Goal: Task Accomplishment & Management: Complete application form

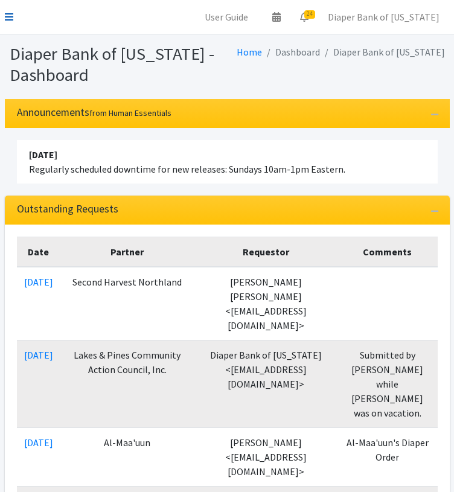
click at [7, 15] on icon at bounding box center [9, 17] width 8 height 10
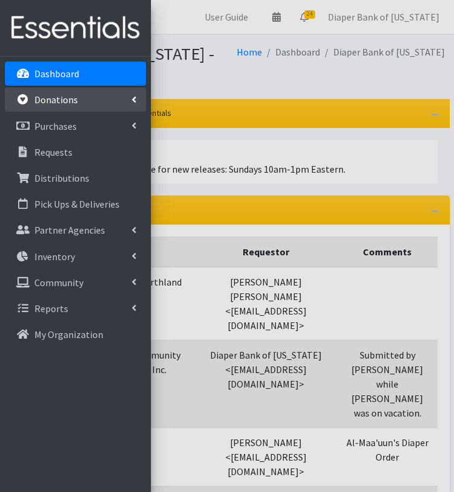
click at [58, 99] on p "Donations" at bounding box center [55, 100] width 43 height 12
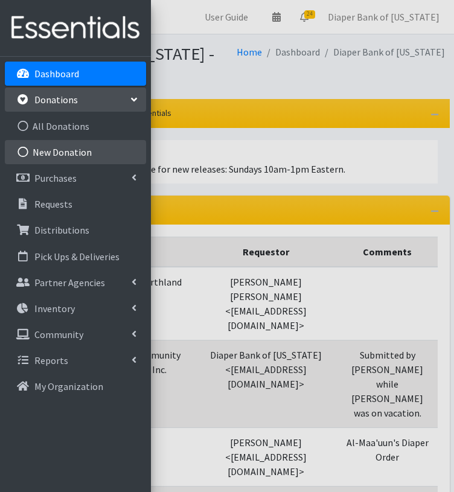
click at [33, 150] on link "New Donation" at bounding box center [75, 152] width 141 height 24
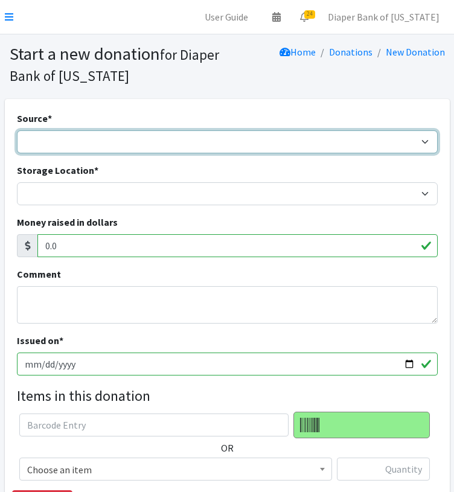
click at [62, 136] on select "Product Drive Manufacturer Donation Site Misc. Donation" at bounding box center [227, 141] width 421 height 23
select select "Manufacturer"
click at [17, 130] on select "Product Drive Manufacturer Donation Site Misc. Donation" at bounding box center [227, 141] width 421 height 23
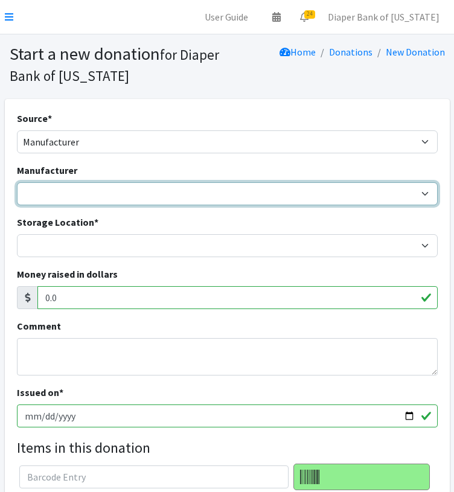
click at [78, 195] on select "Baby to Baby Huggies/NDBN ---Create new Manufacturer---" at bounding box center [227, 193] width 421 height 23
select select "246"
click at [17, 182] on select "Baby to Baby Huggies/NDBN ---Create new Manufacturer---" at bounding box center [227, 193] width 421 height 23
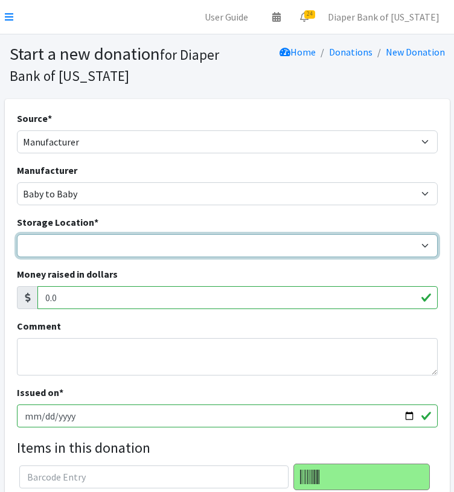
click at [59, 242] on select "Diaper Co-op Direct Shipment Wycliff" at bounding box center [227, 245] width 421 height 23
select select "434"
click at [17, 234] on select "Diaper Co-op Direct Shipment Wycliff" at bounding box center [227, 245] width 421 height 23
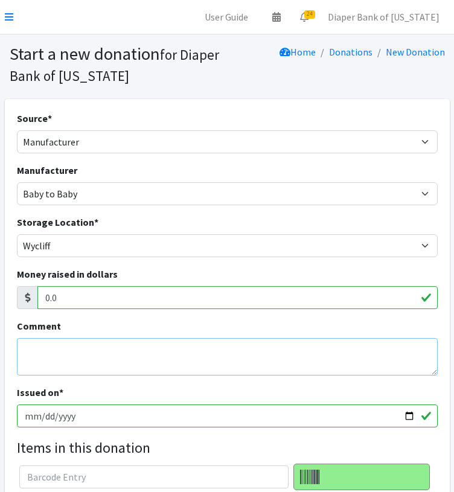
click at [50, 348] on textarea "Comment" at bounding box center [227, 356] width 421 height 37
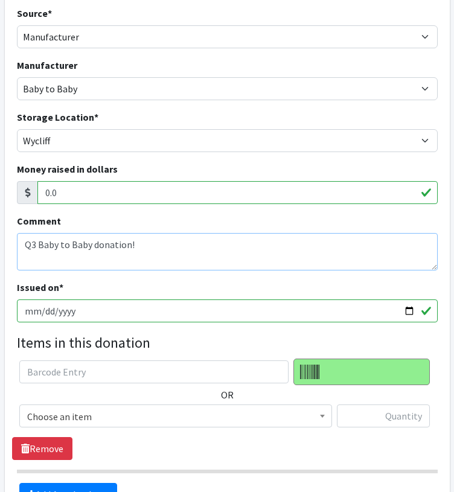
scroll to position [106, 0]
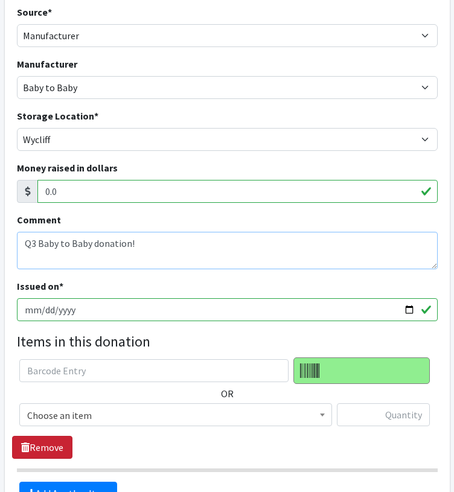
type textarea "Q3 Baby to Baby donation!"
click at [97, 254] on textarea "Q3 Baby to Baby donation!" at bounding box center [227, 250] width 421 height 37
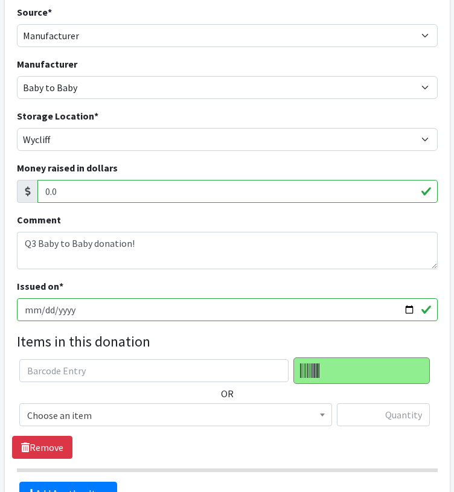
click at [411, 305] on input "2025-09-24" at bounding box center [227, 309] width 421 height 23
type input "2025-09-08"
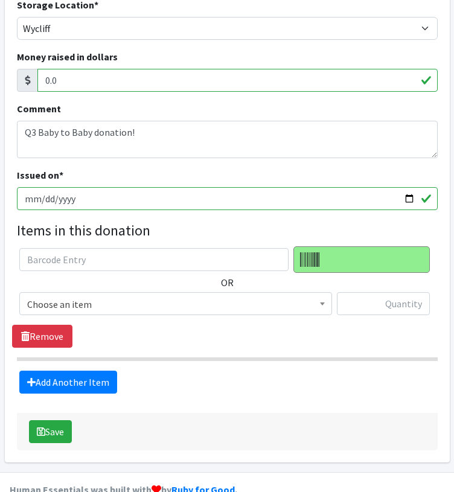
scroll to position [242, 0]
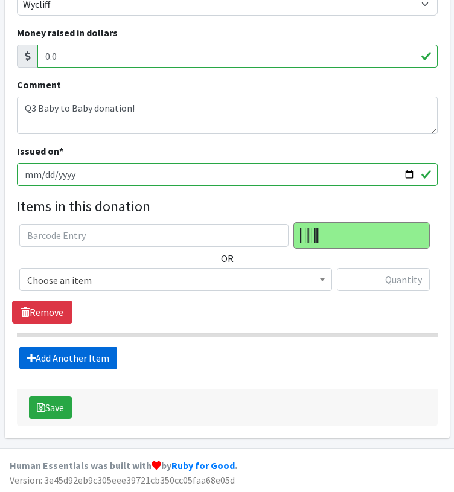
click at [80, 357] on link "Add Another Item" at bounding box center [68, 358] width 98 height 23
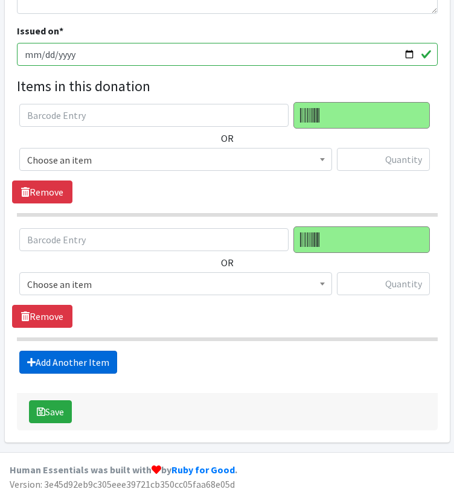
scroll to position [365, 0]
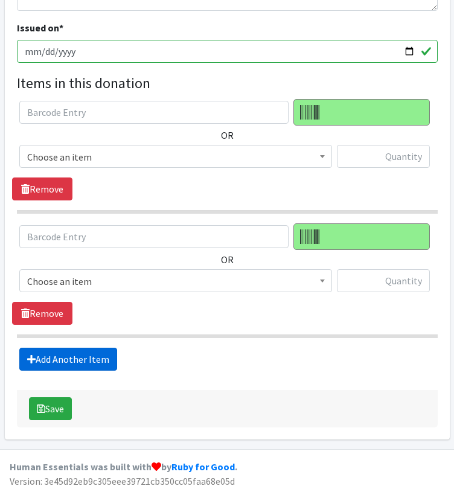
click at [80, 362] on link "Add Another Item" at bounding box center [68, 359] width 98 height 23
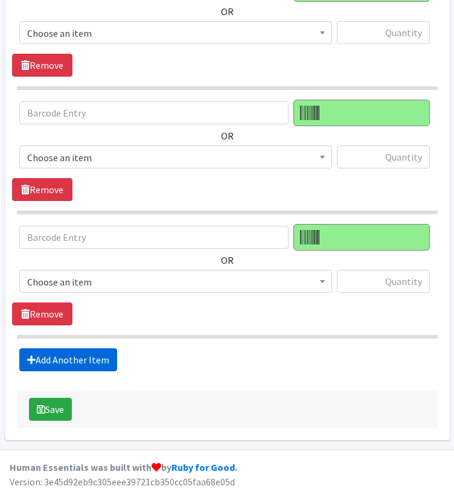
click at [80, 362] on link "Add Another Item" at bounding box center [68, 359] width 98 height 23
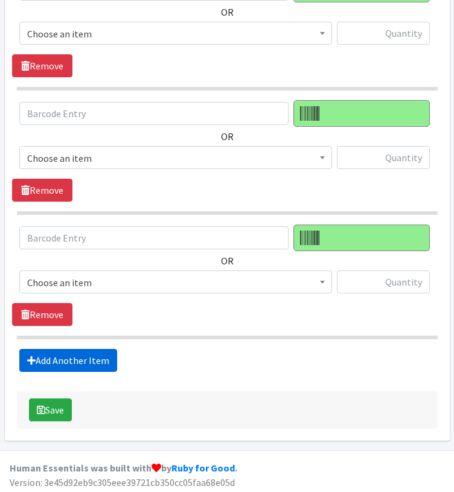
click at [80, 362] on link "Add Another Item" at bounding box center [68, 360] width 98 height 23
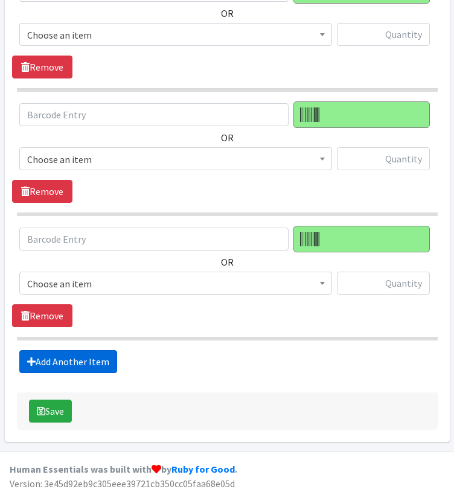
click at [80, 362] on link "Add Another Item" at bounding box center [68, 361] width 98 height 23
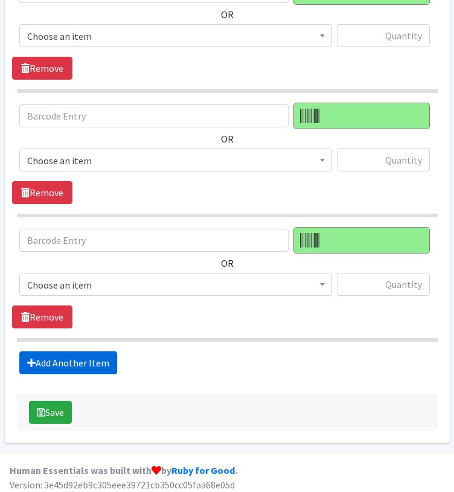
scroll to position [984, 0]
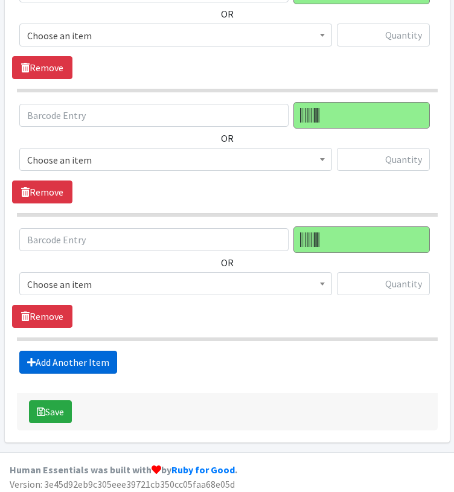
click at [80, 362] on link "Add Another Item" at bounding box center [68, 362] width 98 height 23
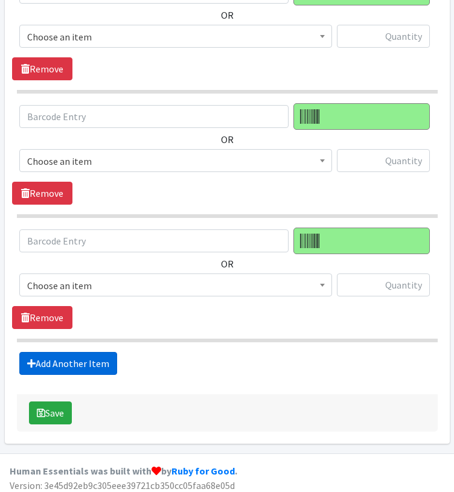
scroll to position [1107, 0]
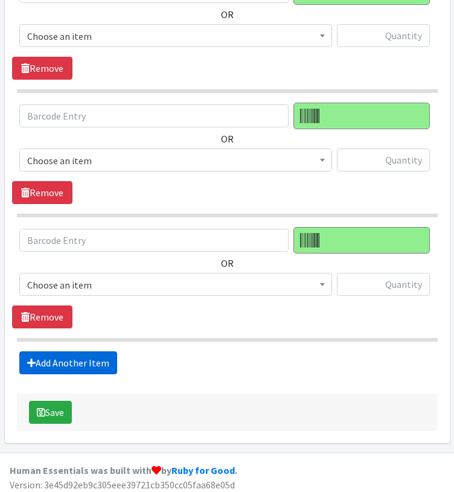
click at [80, 364] on link "Add Another Item" at bounding box center [68, 362] width 98 height 23
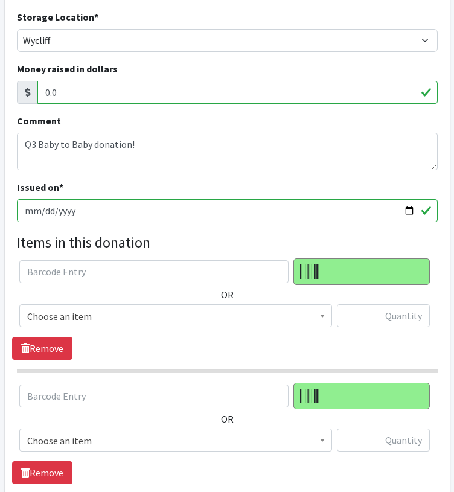
scroll to position [206, 0]
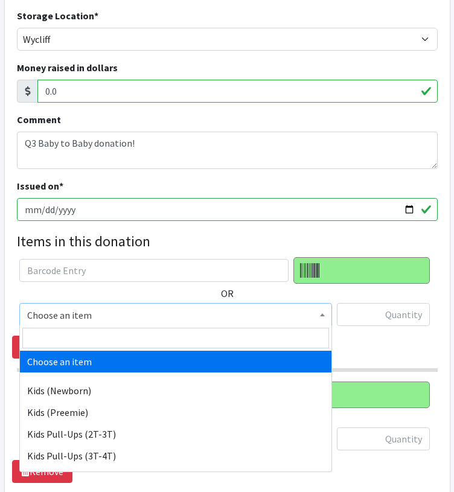
click at [109, 313] on span "Choose an item" at bounding box center [175, 315] width 297 height 17
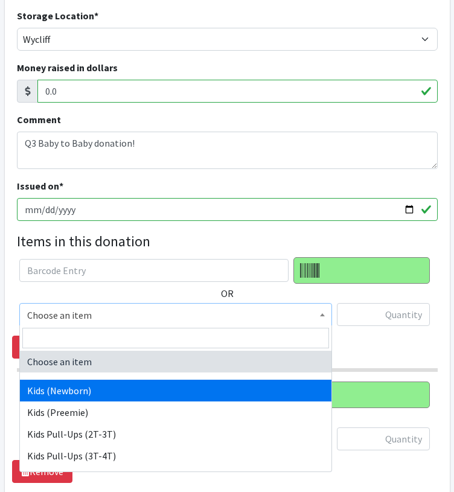
select select "11351"
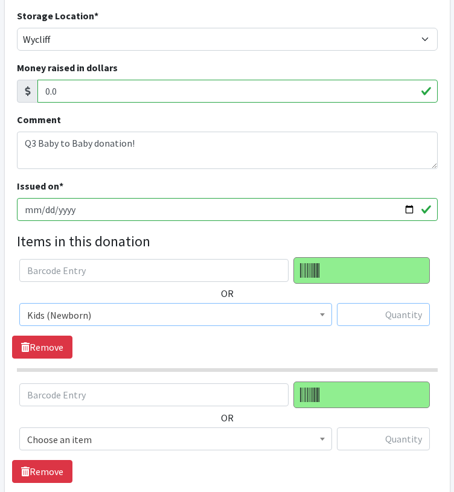
click at [370, 313] on input "text" at bounding box center [383, 314] width 93 height 23
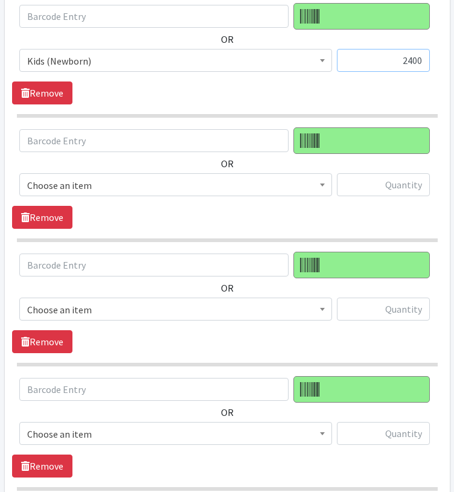
scroll to position [463, 0]
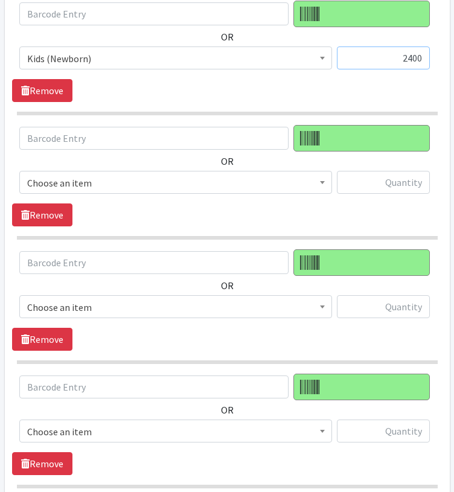
type input "2400"
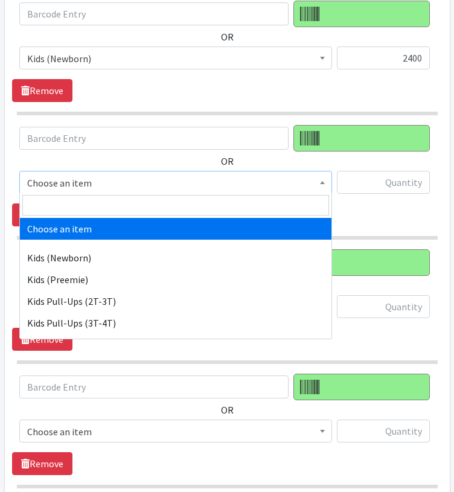
click at [306, 179] on span "Choose an item" at bounding box center [175, 182] width 297 height 17
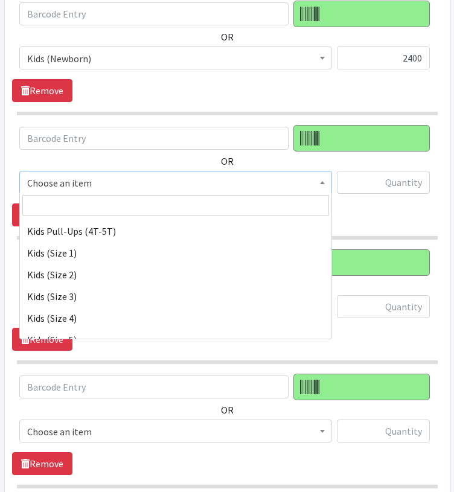
scroll to position [139, 0]
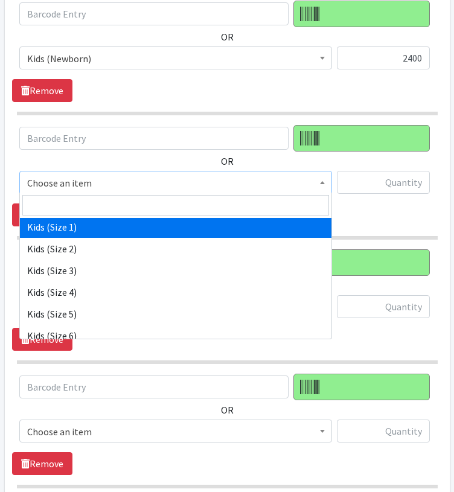
select select "11350"
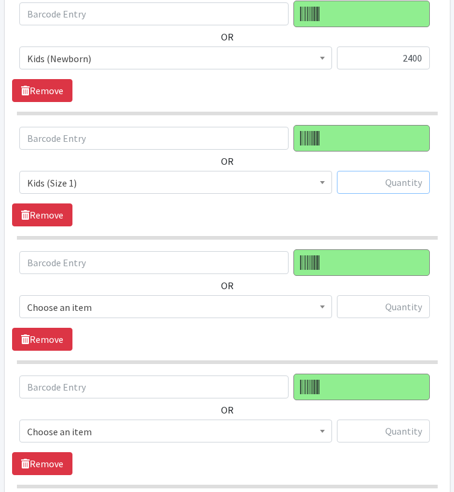
click at [382, 185] on input "text" at bounding box center [383, 182] width 93 height 23
type input "2400"
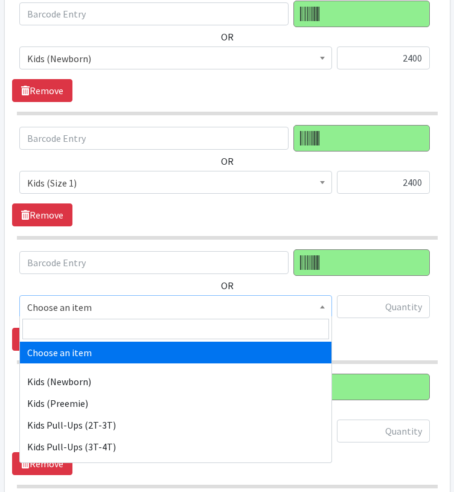
click at [283, 305] on span "Choose an item" at bounding box center [175, 307] width 297 height 17
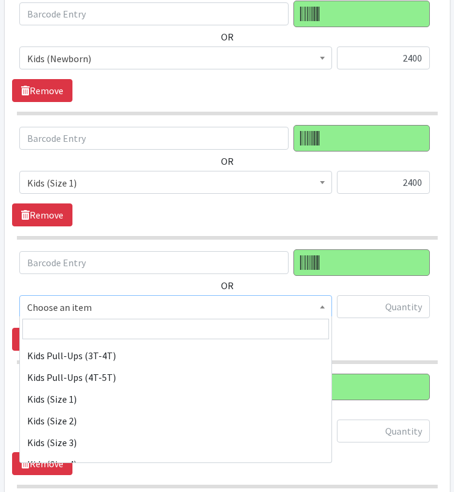
scroll to position [94, 0]
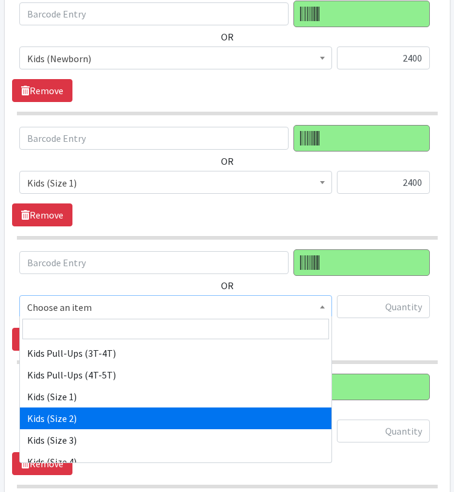
select select "11348"
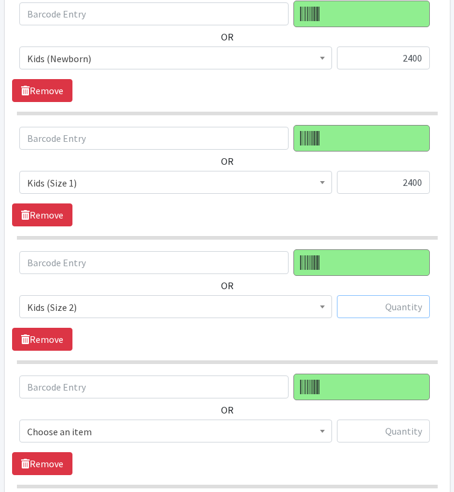
click at [388, 307] on input "text" at bounding box center [383, 306] width 93 height 23
type input "2800"
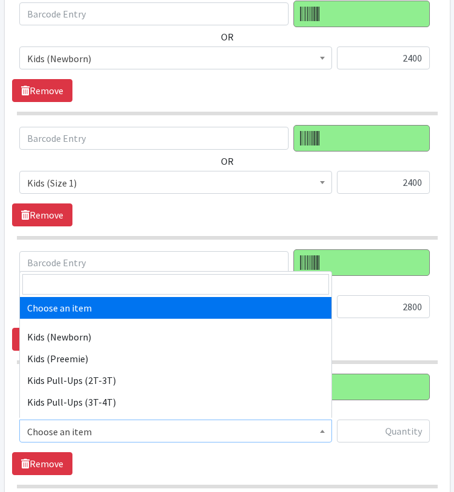
click at [299, 425] on span "Choose an item" at bounding box center [175, 431] width 297 height 17
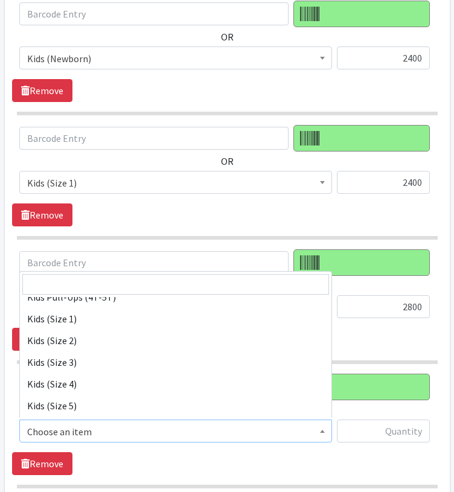
scroll to position [130, 0]
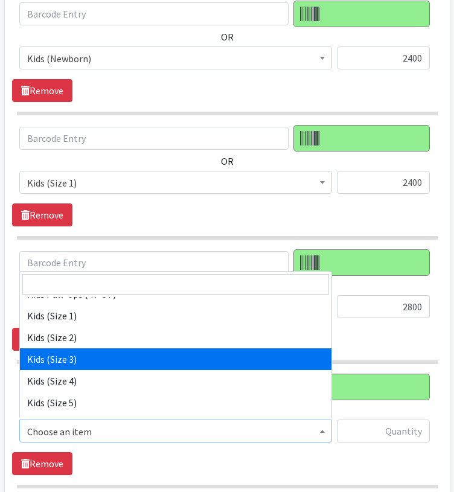
select select "11361"
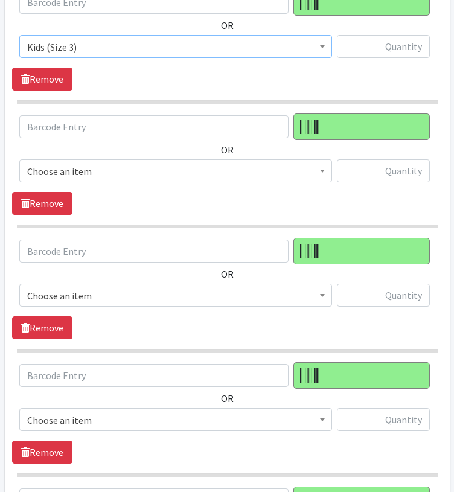
scroll to position [850, 0]
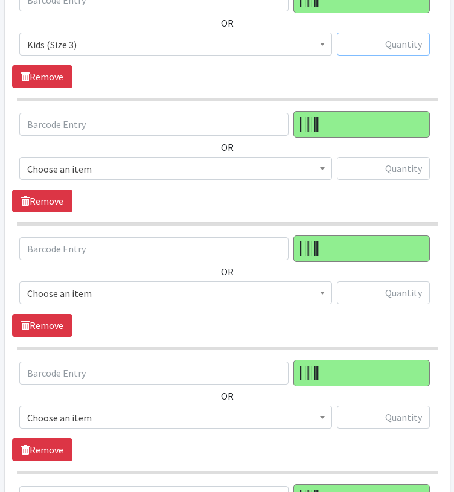
click at [397, 39] on input "text" at bounding box center [383, 44] width 93 height 23
type input "4600"
click at [202, 161] on span "Choose an item" at bounding box center [175, 169] width 297 height 17
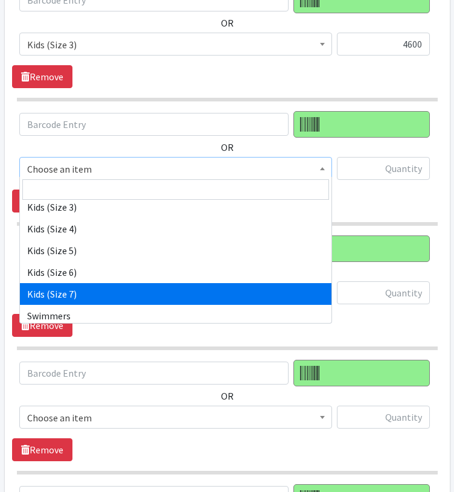
scroll to position [186, 0]
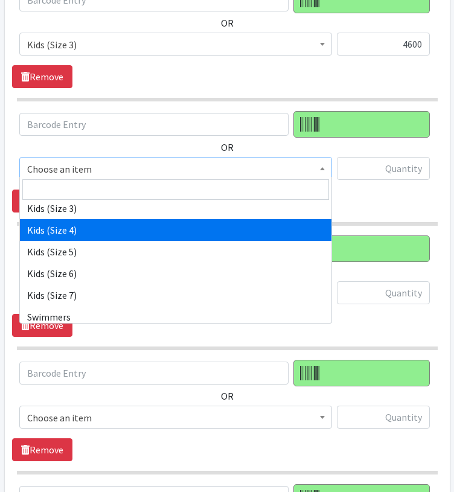
select select "11349"
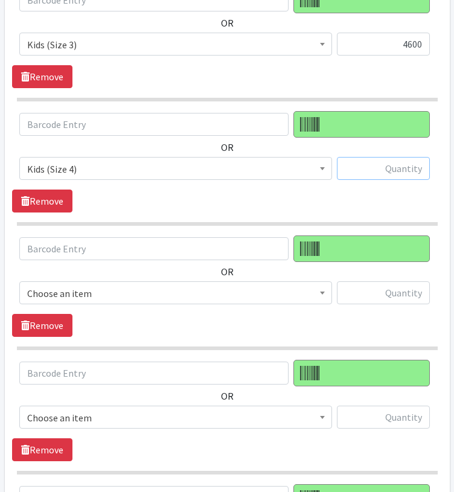
click at [403, 168] on input "text" at bounding box center [383, 168] width 93 height 23
type input "7000"
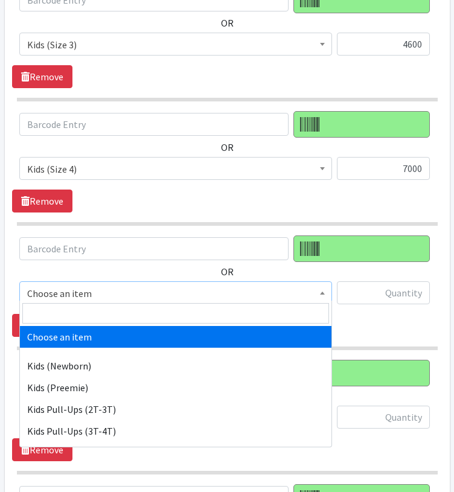
click at [82, 287] on span "Choose an item" at bounding box center [175, 293] width 297 height 17
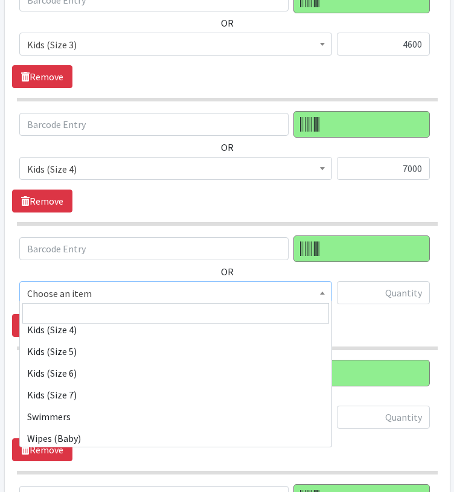
scroll to position [210, 0]
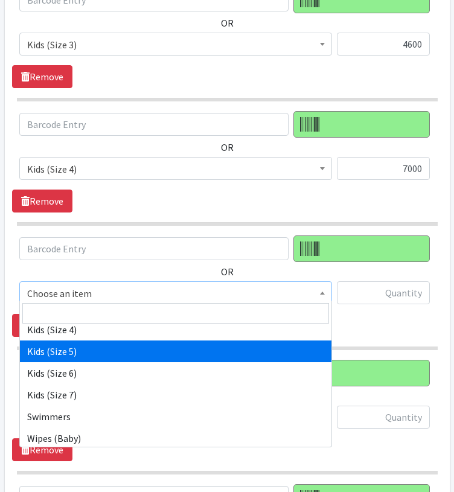
select select "11322"
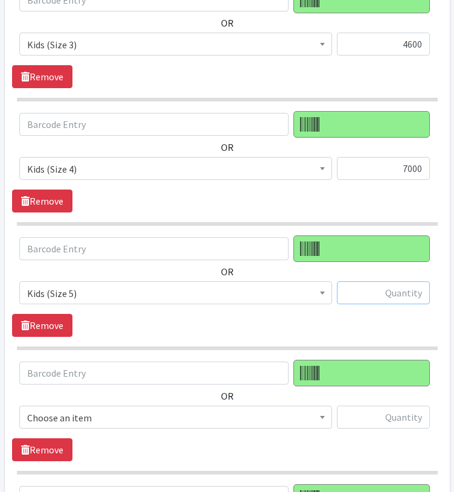
click at [388, 294] on input "text" at bounding box center [383, 292] width 93 height 23
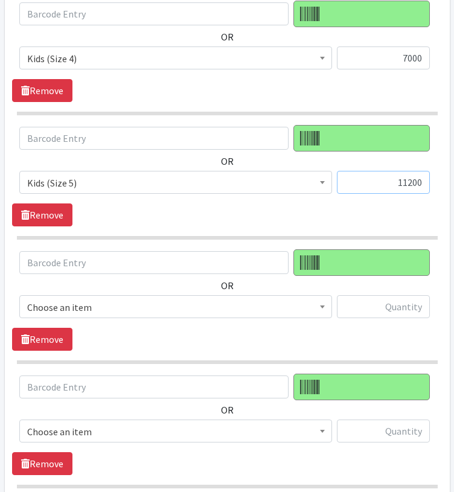
scroll to position [978, 0]
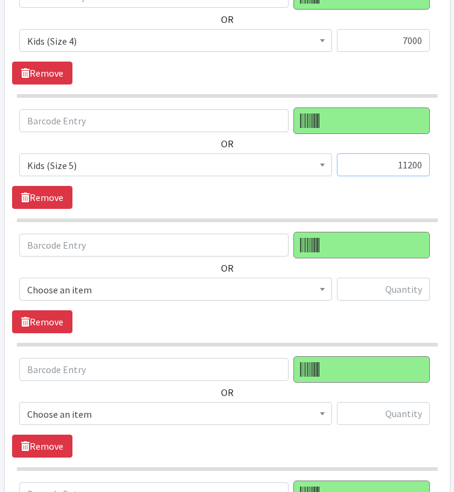
type input "11200"
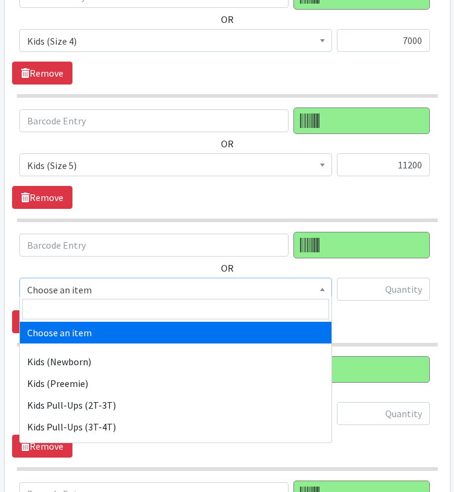
click at [319, 284] on span at bounding box center [322, 287] width 12 height 19
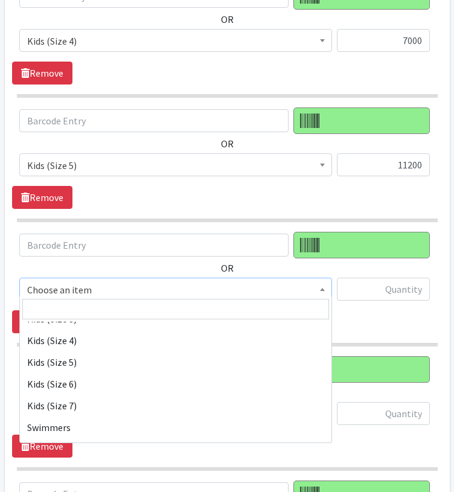
scroll to position [200, 0]
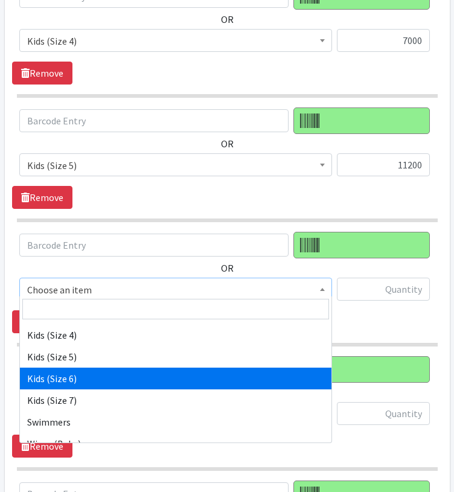
select select "11346"
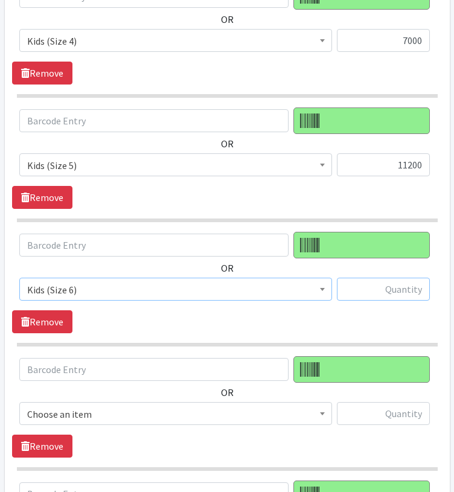
click at [388, 283] on input "text" at bounding box center [383, 289] width 93 height 23
type input "11600"
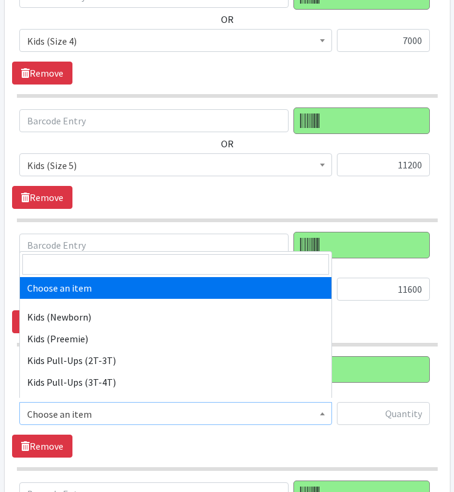
click at [299, 406] on span "Choose an item" at bounding box center [175, 414] width 297 height 17
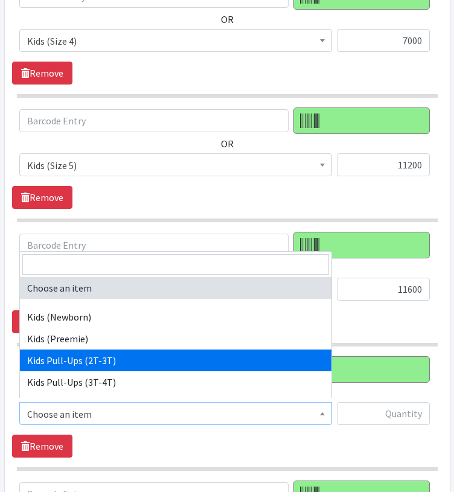
scroll to position [234, 0]
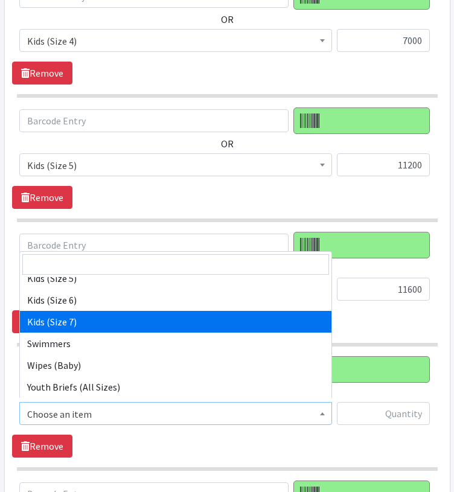
select select "14461"
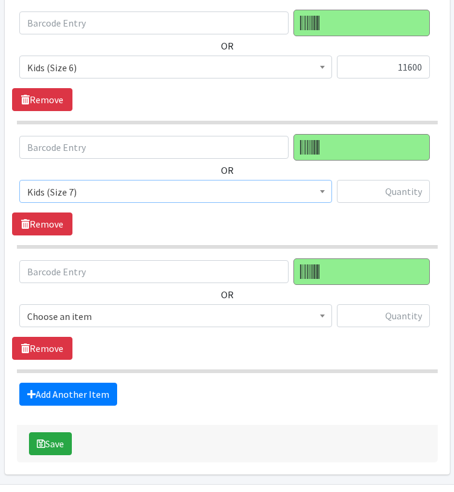
scroll to position [1204, 0]
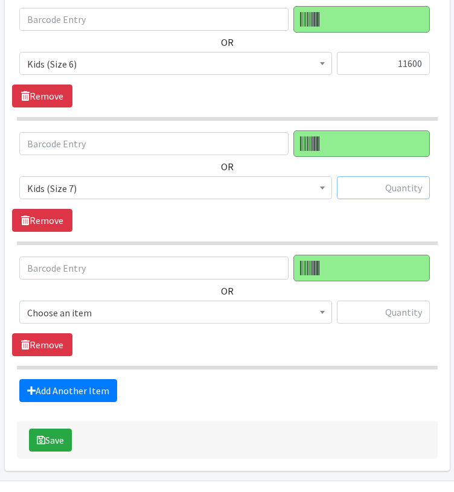
click at [395, 182] on input "text" at bounding box center [383, 187] width 93 height 23
type input "4600"
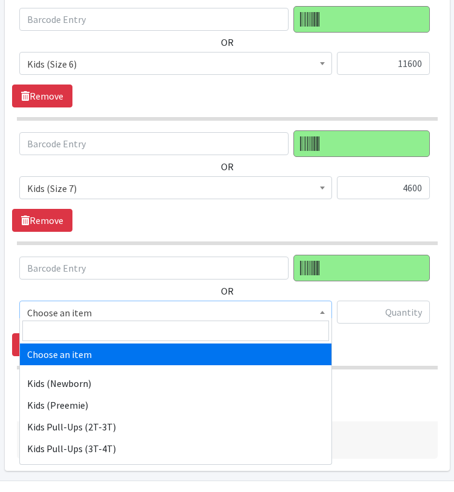
click at [138, 307] on span "Choose an item" at bounding box center [175, 312] width 297 height 17
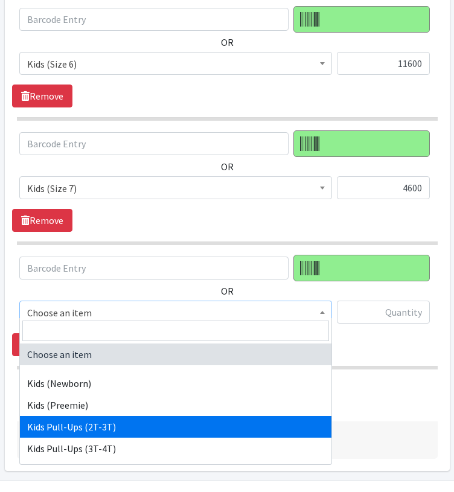
select select "11344"
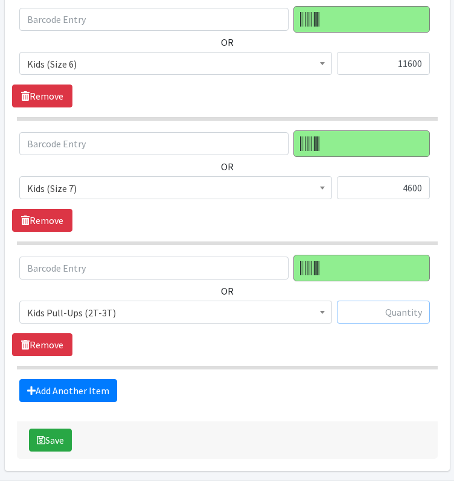
click at [390, 301] on input "text" at bounding box center [383, 312] width 93 height 23
type input "8424"
click at [97, 386] on link "Add Another Item" at bounding box center [68, 390] width 98 height 23
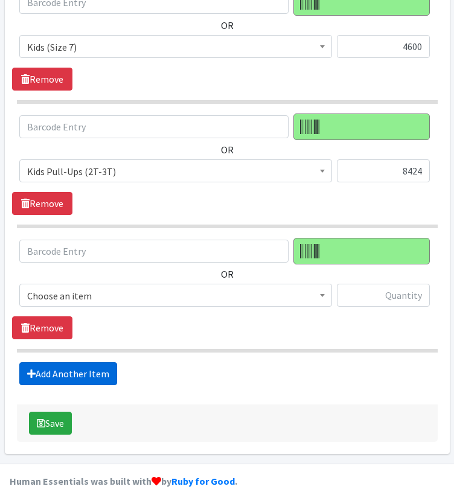
scroll to position [1355, 0]
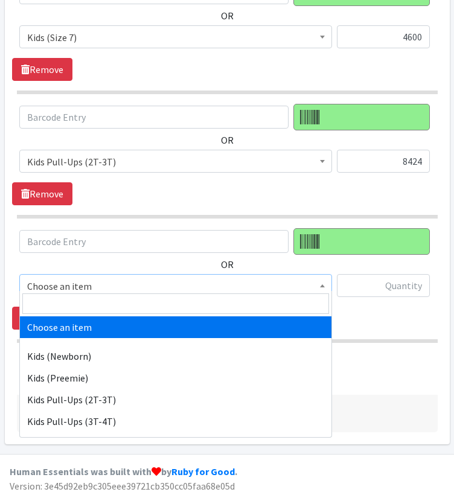
click at [83, 278] on span "Choose an item" at bounding box center [175, 286] width 297 height 17
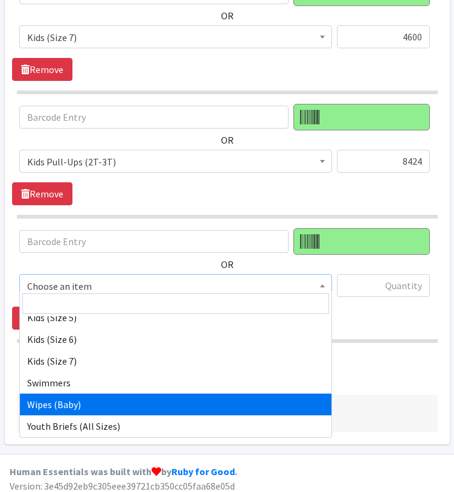
scroll to position [234, 0]
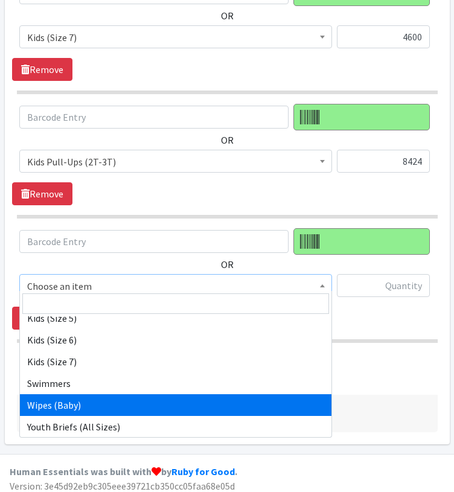
select select "11343"
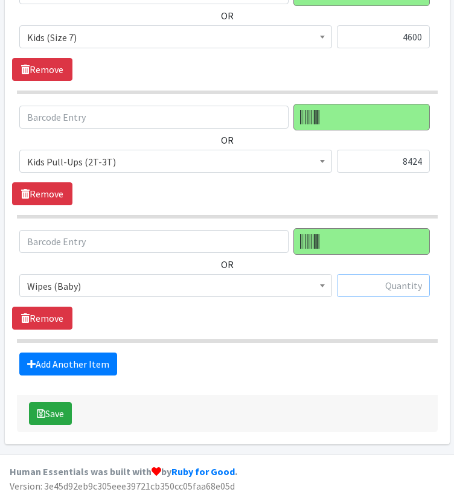
click at [404, 280] on input "text" at bounding box center [383, 285] width 93 height 23
type input "64000"
click at [59, 403] on button "Save" at bounding box center [50, 413] width 43 height 23
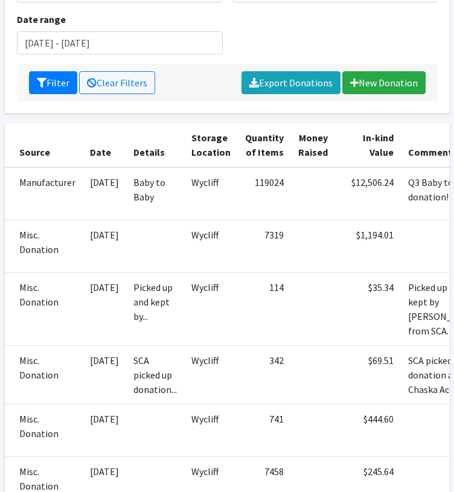
scroll to position [269, 0]
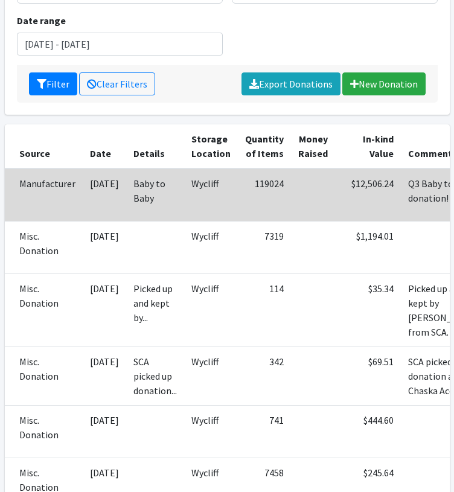
click at [132, 188] on td "Baby to Baby" at bounding box center [155, 194] width 58 height 53
click at [383, 182] on td "$12,506.24" at bounding box center [368, 194] width 66 height 53
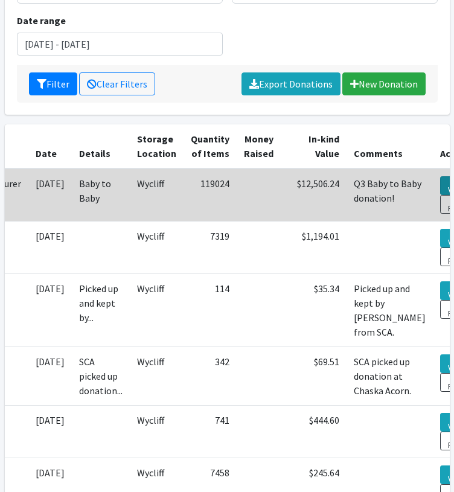
click at [452, 181] on icon at bounding box center [456, 183] width 8 height 8
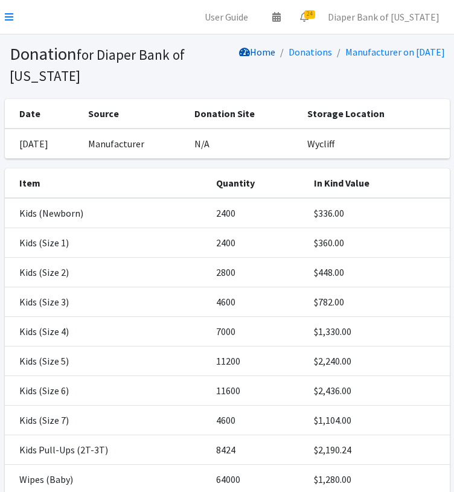
click at [259, 50] on link "Home" at bounding box center [257, 52] width 36 height 12
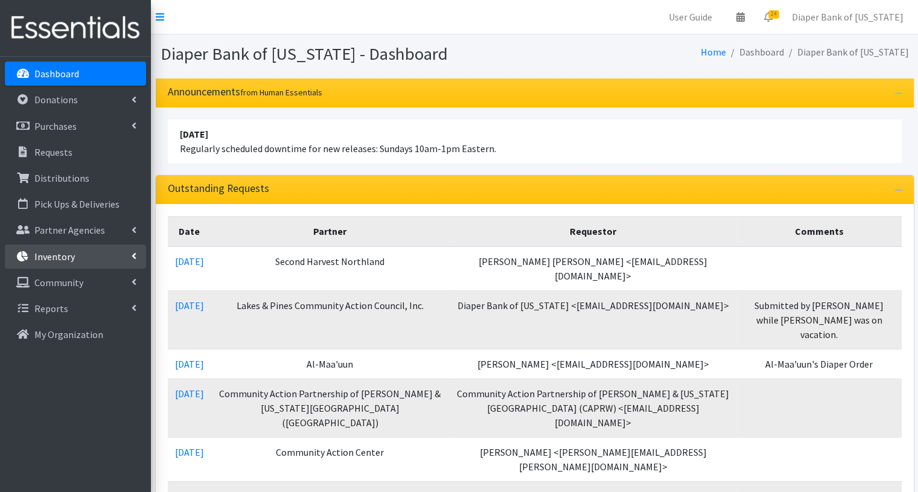
click at [62, 255] on p "Inventory" at bounding box center [54, 257] width 40 height 12
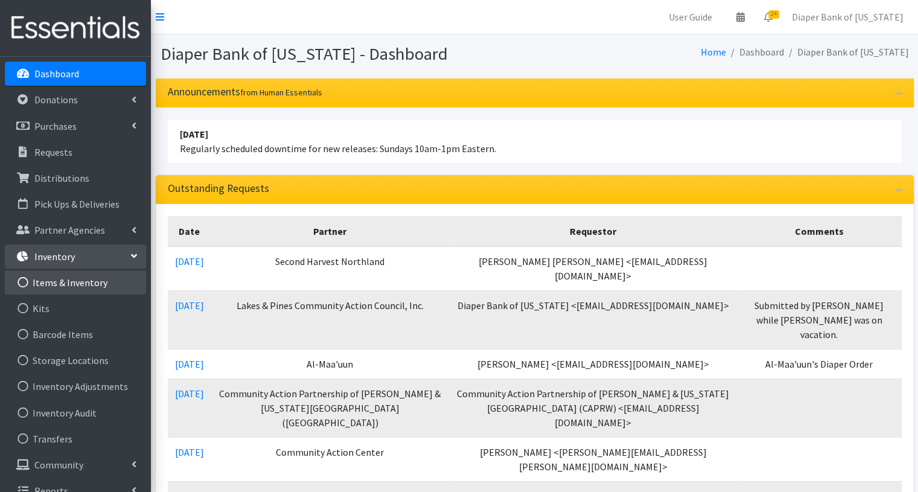
click at [80, 276] on link "Items & Inventory" at bounding box center [75, 282] width 141 height 24
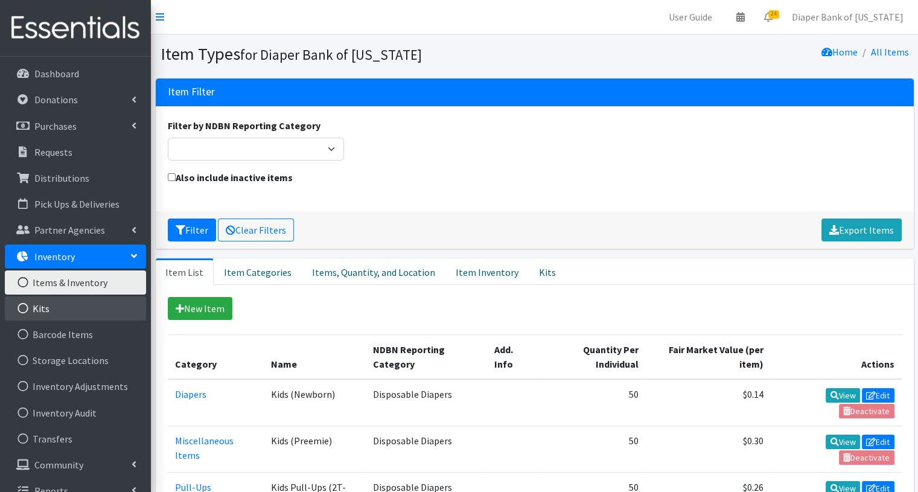
scroll to position [16, 0]
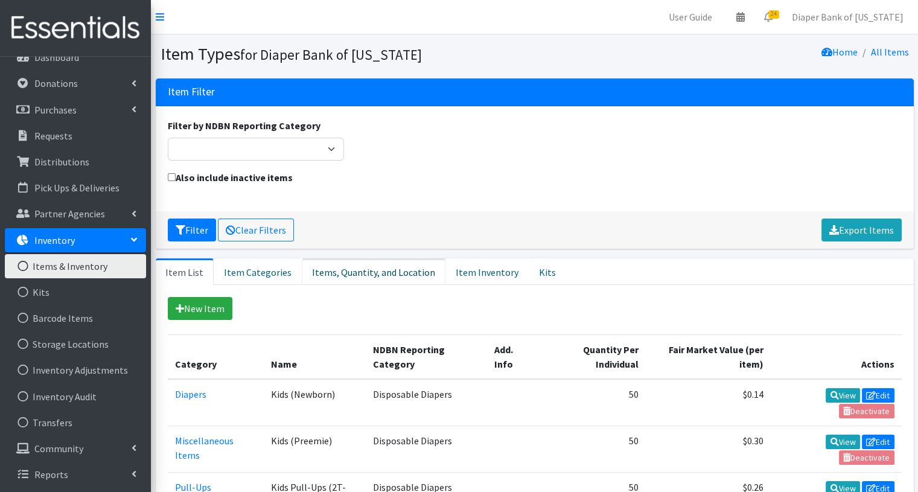
click at [355, 270] on link "Items, Quantity, and Location" at bounding box center [374, 271] width 144 height 27
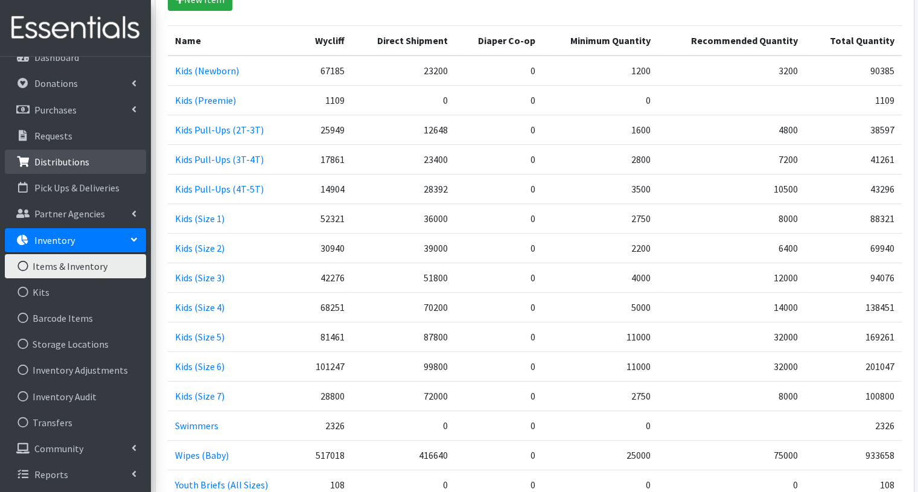
scroll to position [0, 0]
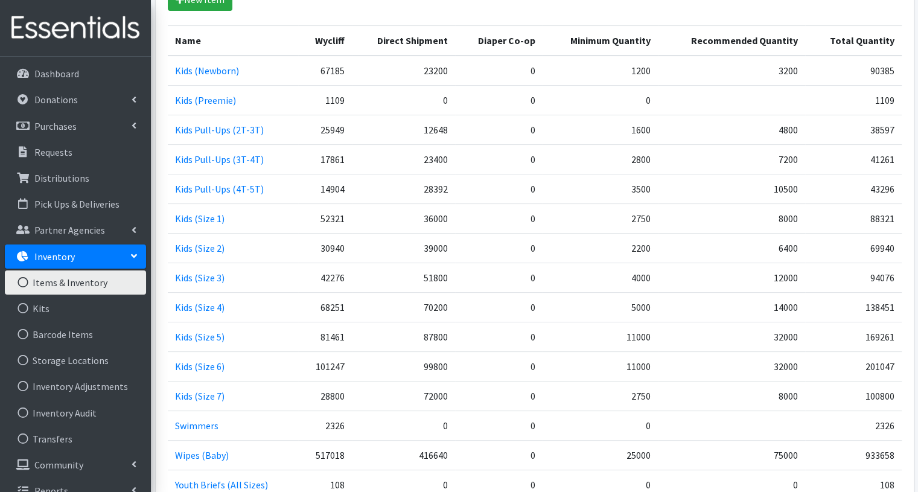
click at [310, 210] on td "52321" at bounding box center [325, 218] width 54 height 30
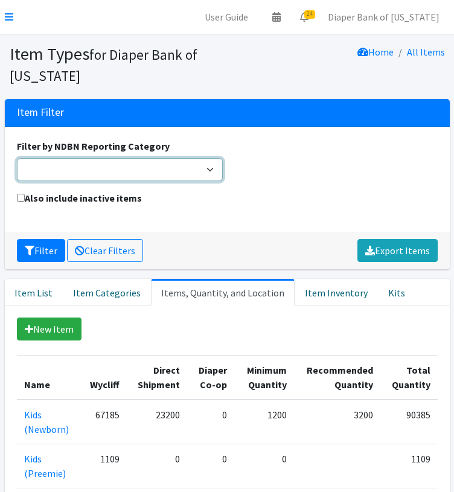
click at [206, 173] on select "Adult Incontinence Cloth Diapers Disposable Diapers Pads Period Liners Period O…" at bounding box center [120, 169] width 206 height 23
click at [208, 172] on select "Adult Incontinence Cloth Diapers Disposable Diapers Pads Period Liners Period O…" at bounding box center [120, 169] width 206 height 23
select select "disposable_diapers"
click at [17, 158] on select "Adult Incontinence Cloth Diapers Disposable Diapers Pads Period Liners Period O…" at bounding box center [120, 169] width 206 height 23
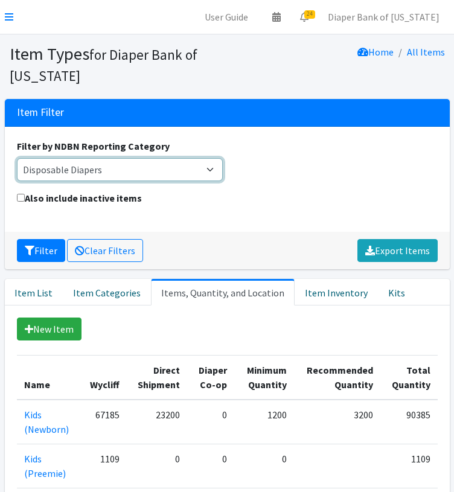
click at [147, 167] on select "Adult Incontinence Cloth Diapers Disposable Diapers Pads Period Liners Period O…" at bounding box center [120, 169] width 206 height 23
click at [202, 168] on select "Adult Incontinence Cloth Diapers Disposable Diapers Pads Period Liners Period O…" at bounding box center [120, 169] width 206 height 23
select select
click at [17, 158] on select "Adult Incontinence Cloth Diapers Disposable Diapers Pads Period Liners Period O…" at bounding box center [120, 169] width 206 height 23
